Goal: Transaction & Acquisition: Purchase product/service

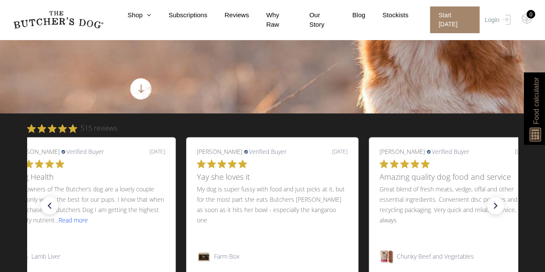
scroll to position [216, 0]
click at [147, 19] on link "Shop" at bounding box center [130, 15] width 41 height 10
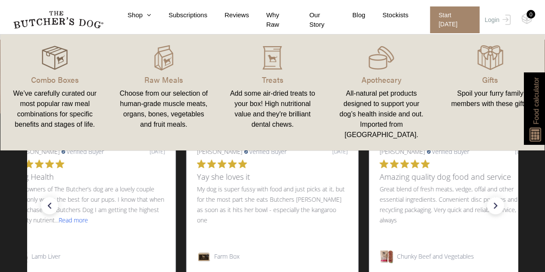
click at [66, 57] on img at bounding box center [55, 58] width 26 height 26
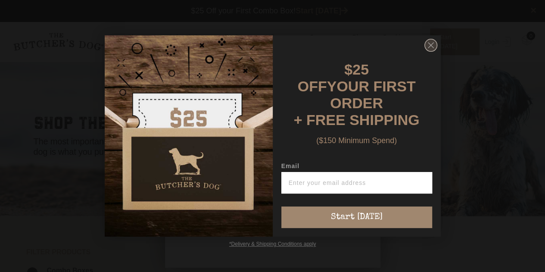
click at [433, 48] on icon "Close dialog" at bounding box center [431, 45] width 5 height 5
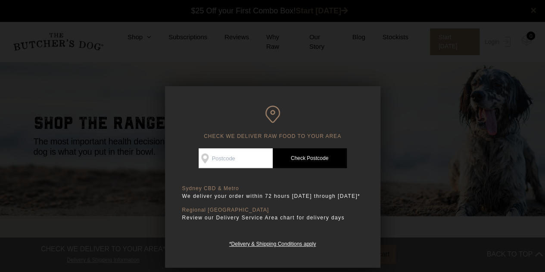
click at [222, 160] on input "Check Availability At" at bounding box center [236, 158] width 74 height 20
type input "2092"
click at [299, 157] on link "Check Postcode" at bounding box center [310, 158] width 74 height 20
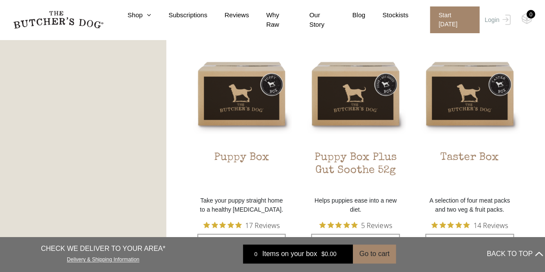
scroll to position [493, 0]
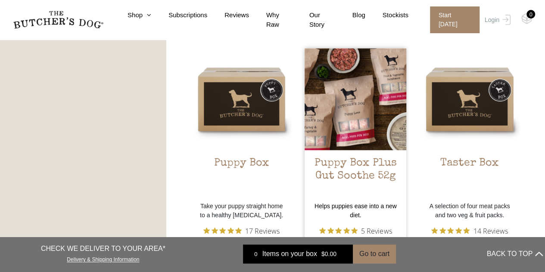
click at [347, 102] on img at bounding box center [356, 99] width 102 height 102
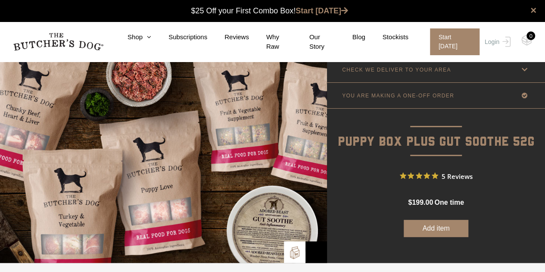
click at [524, 68] on icon at bounding box center [525, 69] width 11 height 11
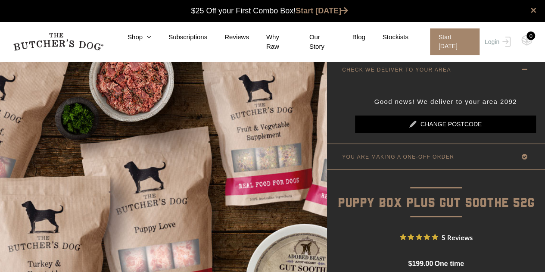
click at [525, 67] on icon at bounding box center [525, 69] width 11 height 11
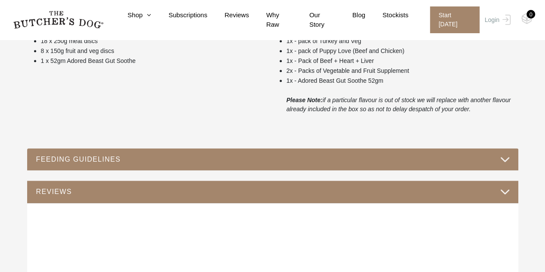
scroll to position [425, 0]
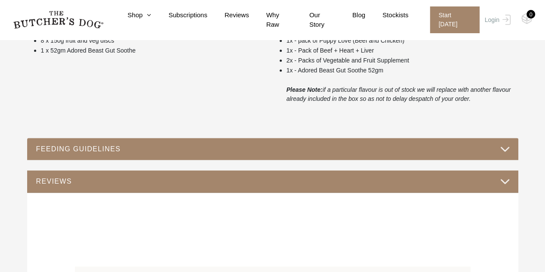
click at [501, 148] on button "FEEDING GUIDELINES" at bounding box center [273, 149] width 474 height 12
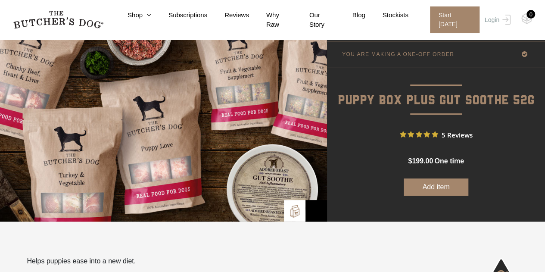
scroll to position [0, 0]
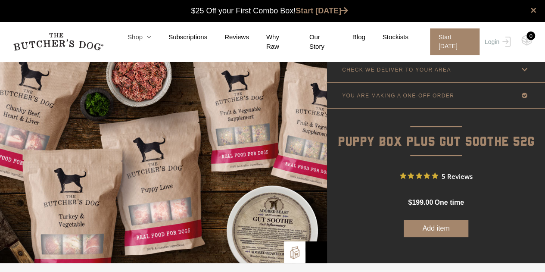
click at [151, 40] on icon at bounding box center [147, 37] width 9 height 6
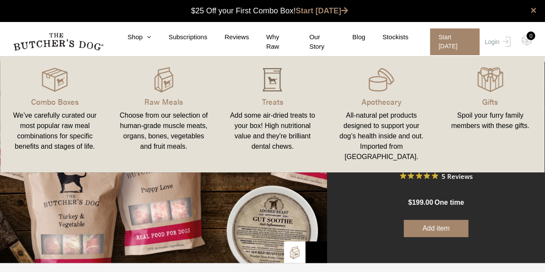
click at [277, 83] on img at bounding box center [273, 80] width 26 height 26
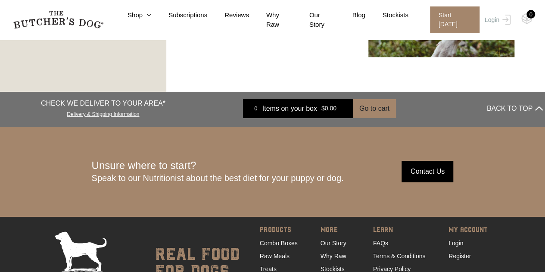
scroll to position [1543, 0]
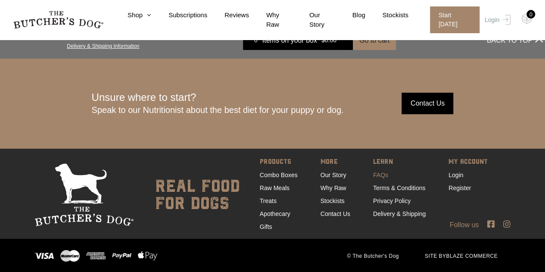
click at [379, 172] on link "FAQs" at bounding box center [380, 175] width 15 height 7
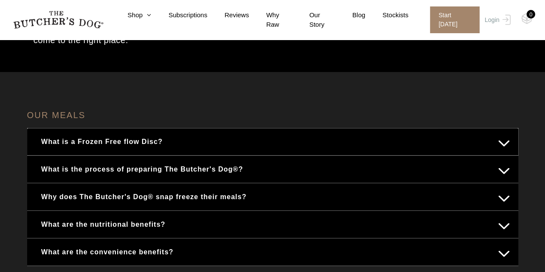
scroll to position [86, 0]
click at [501, 197] on button "Why does The Butcher's Dog® snap freeze their meals?" at bounding box center [273, 196] width 474 height 17
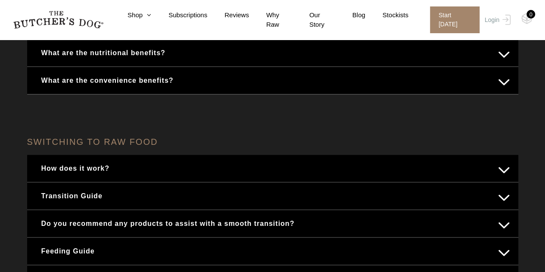
scroll to position [350, 0]
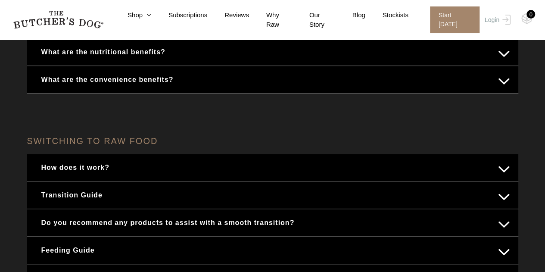
click at [504, 167] on button "How does it work?" at bounding box center [273, 167] width 474 height 17
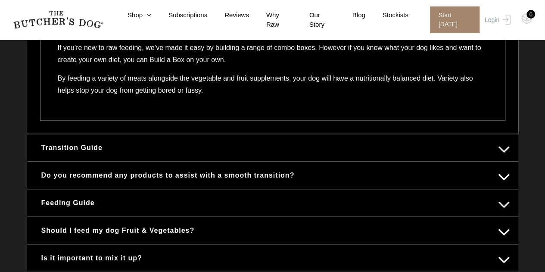
scroll to position [436, 0]
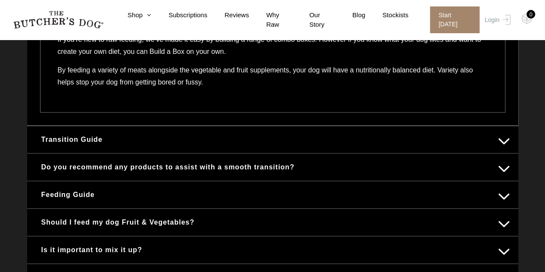
click at [504, 140] on button "Transition Guide" at bounding box center [273, 139] width 474 height 17
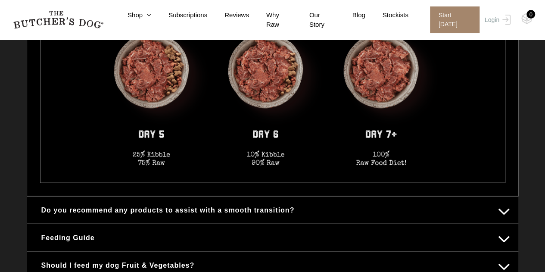
scroll to position [741, 0]
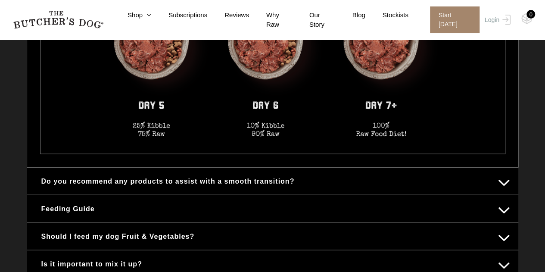
click at [503, 182] on button "Do you recommend any products to assist with a smooth transition?" at bounding box center [273, 180] width 474 height 17
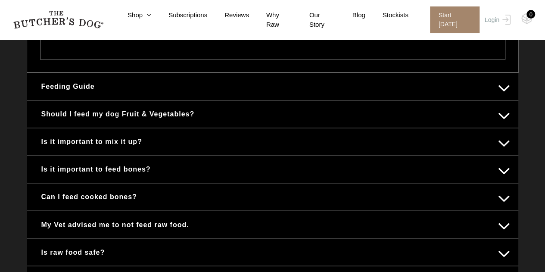
scroll to position [624, 0]
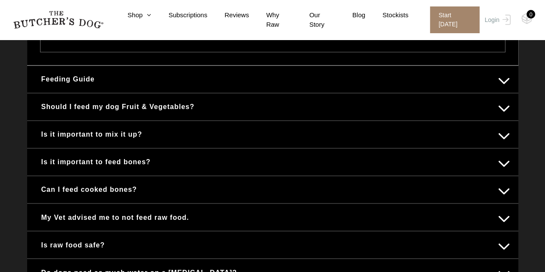
click at [507, 75] on button "Feeding Guide" at bounding box center [273, 79] width 474 height 17
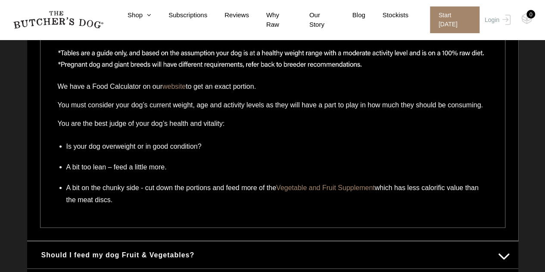
scroll to position [758, 0]
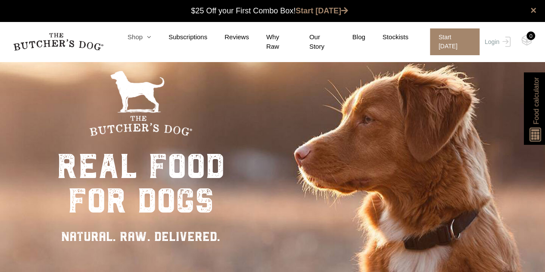
click at [151, 39] on icon at bounding box center [147, 37] width 9 height 6
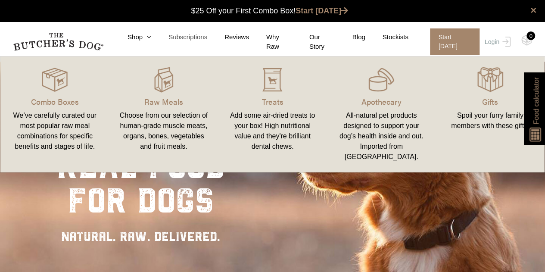
click at [204, 40] on link "Subscriptions" at bounding box center [179, 37] width 56 height 10
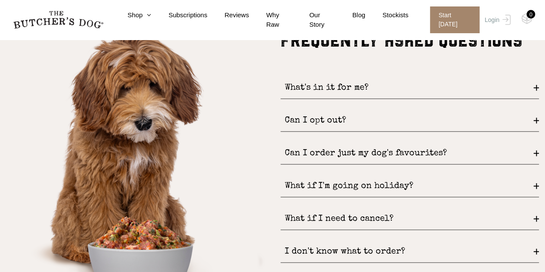
scroll to position [1084, 0]
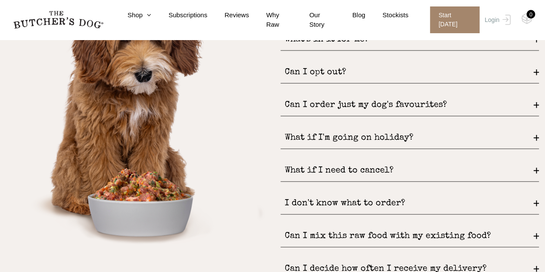
click at [538, 172] on div "What if I need to cancel?" at bounding box center [410, 171] width 259 height 22
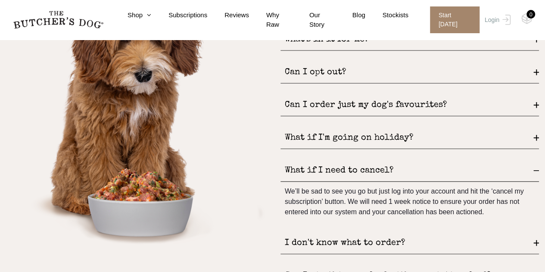
click at [538, 172] on div "What if I need to cancel?" at bounding box center [410, 171] width 259 height 22
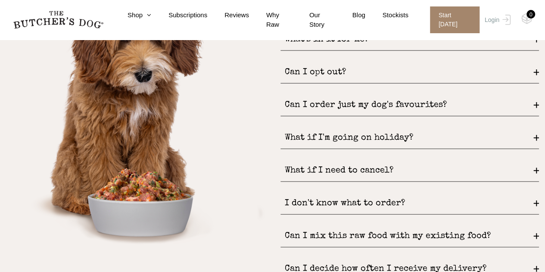
click at [536, 201] on div "I don't know what to order?" at bounding box center [410, 204] width 259 height 22
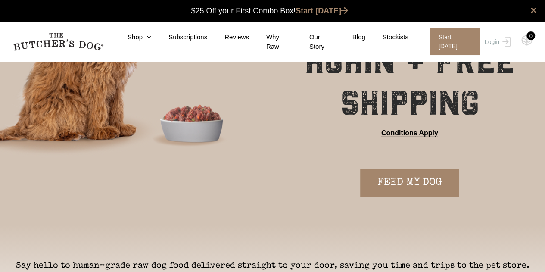
scroll to position [0, 0]
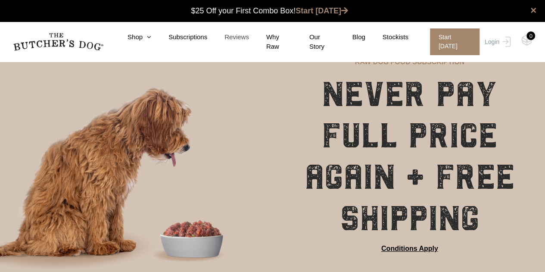
click at [244, 41] on link "Reviews" at bounding box center [228, 37] width 42 height 10
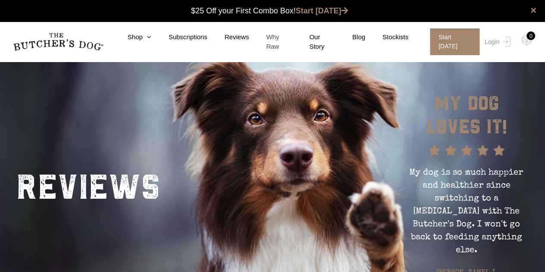
click at [283, 42] on link "Why Raw" at bounding box center [270, 41] width 43 height 19
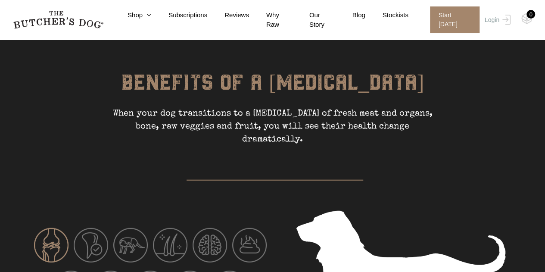
scroll to position [457, 0]
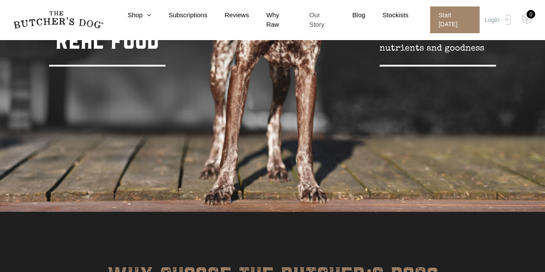
click at [324, 20] on link "Our Story" at bounding box center [313, 19] width 43 height 19
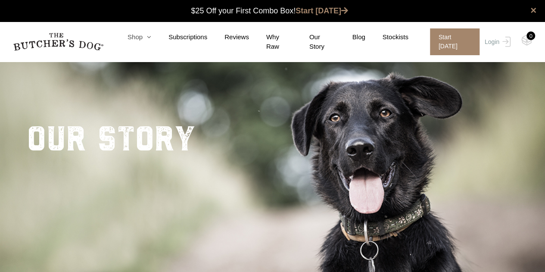
click at [138, 41] on link "Shop" at bounding box center [130, 37] width 41 height 10
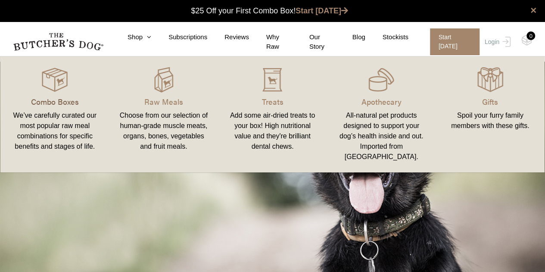
click at [66, 102] on p "Combo Boxes" at bounding box center [55, 102] width 88 height 12
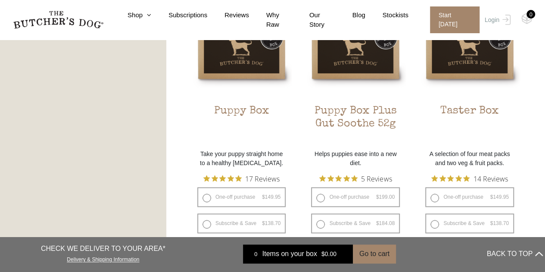
scroll to position [588, 0]
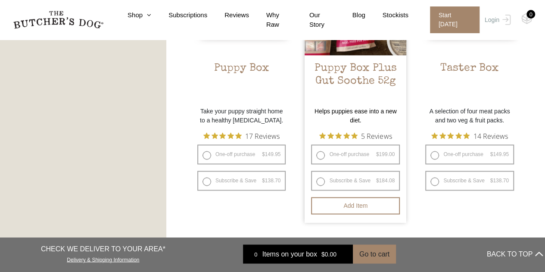
click at [344, 178] on label "Subscribe & Save $ 199.00 Original price was: $199.00. $ 184.08 Current price i…" at bounding box center [355, 181] width 89 height 20
radio input "true"
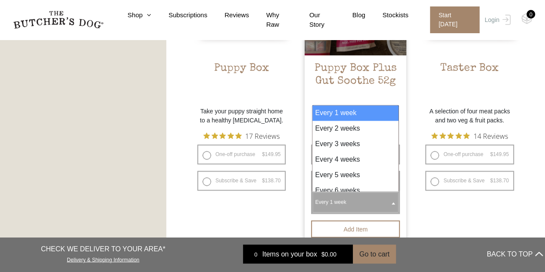
click at [392, 202] on span at bounding box center [393, 203] width 9 height 20
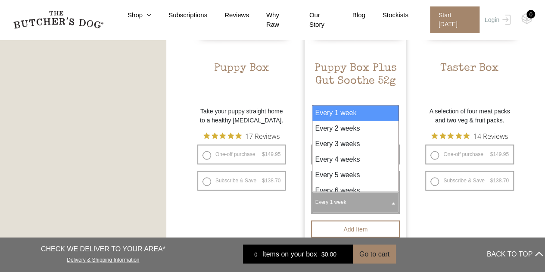
click at [88, 98] on div "FILTER PRODUCTS - Combo Boxes Raw Meals Treats" at bounding box center [83, 217] width 166 height 1176
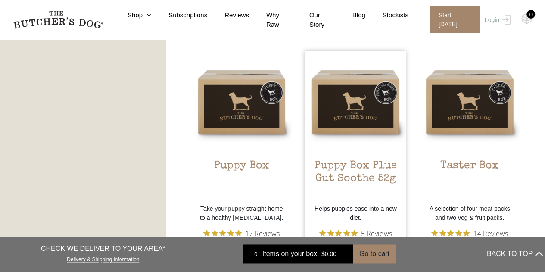
scroll to position [501, 0]
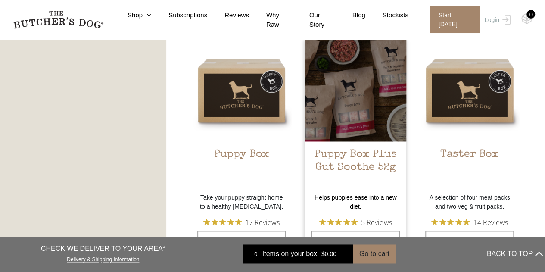
click at [335, 106] on div at bounding box center [356, 91] width 102 height 102
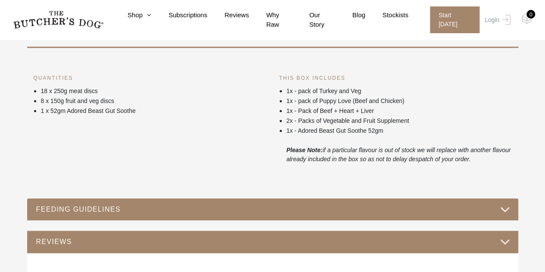
scroll to position [388, 0]
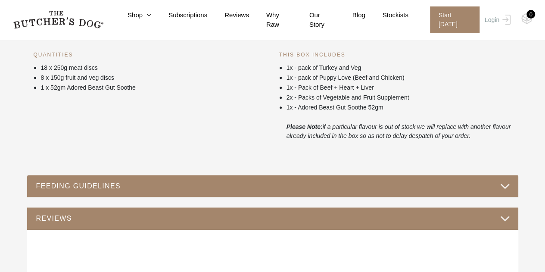
click at [502, 188] on button "FEEDING GUIDELINES" at bounding box center [273, 186] width 474 height 12
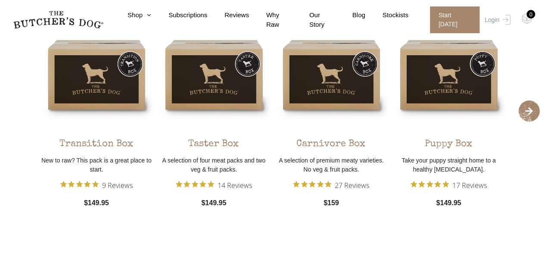
scroll to position [1008, 0]
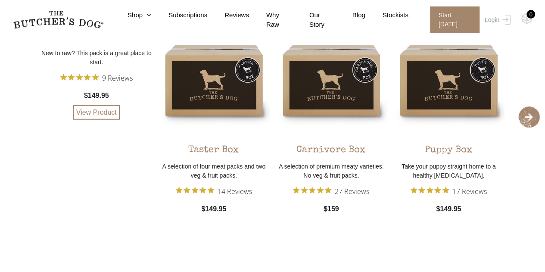
click at [81, 80] on div "Transition Box New to raw? This pack is a great place to start. 9 Reviews $149.…" at bounding box center [96, 72] width 113 height 96
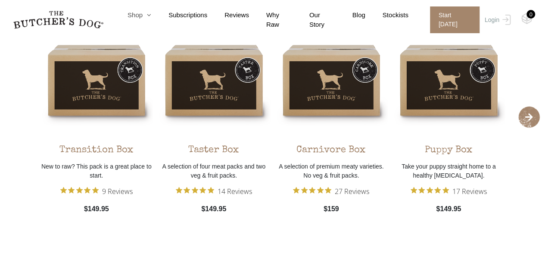
click at [146, 18] on link "Shop" at bounding box center [130, 15] width 41 height 10
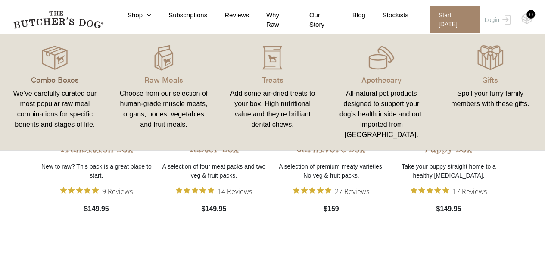
click at [63, 74] on p "Combo Boxes" at bounding box center [55, 80] width 88 height 12
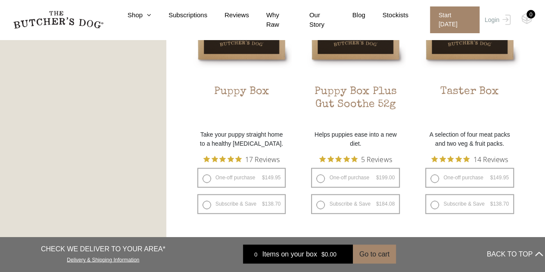
scroll to position [561, 0]
